Goal: Find specific page/section: Find specific page/section

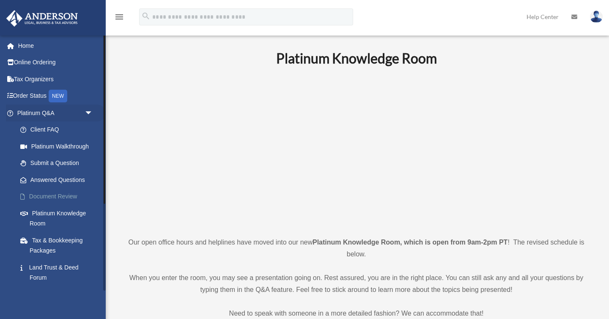
click at [52, 193] on link "Document Review" at bounding box center [59, 196] width 94 height 17
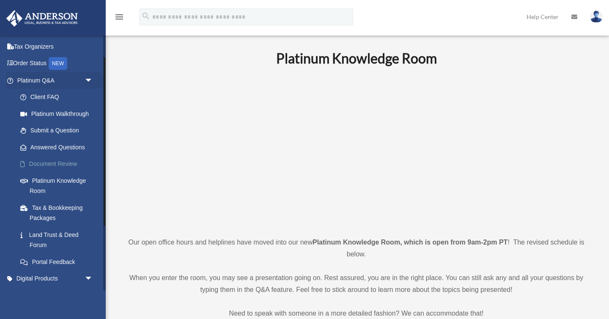
scroll to position [35, 0]
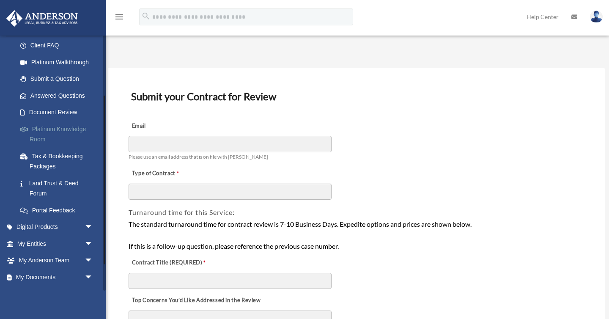
scroll to position [94, 0]
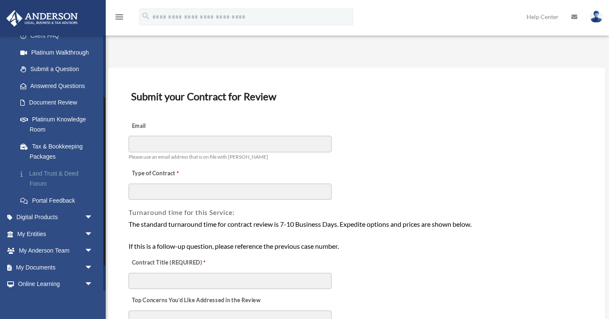
click at [56, 175] on link "Land Trust & Deed Forum" at bounding box center [59, 178] width 94 height 27
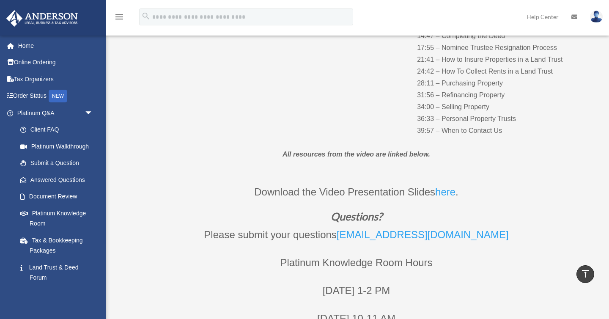
scroll to position [206, 0]
click at [446, 192] on link "here" at bounding box center [445, 193] width 20 height 16
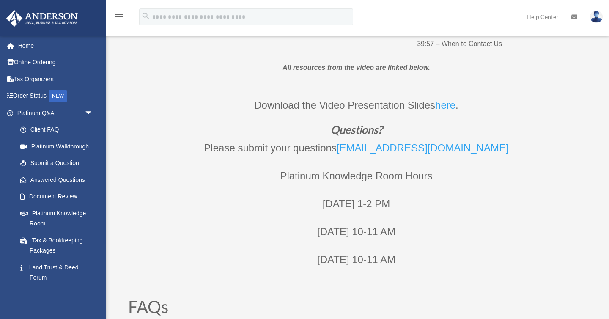
scroll to position [293, 0]
click at [446, 104] on link "here" at bounding box center [445, 107] width 20 height 16
